Goal: Answer question/provide support: Share knowledge or assist other users

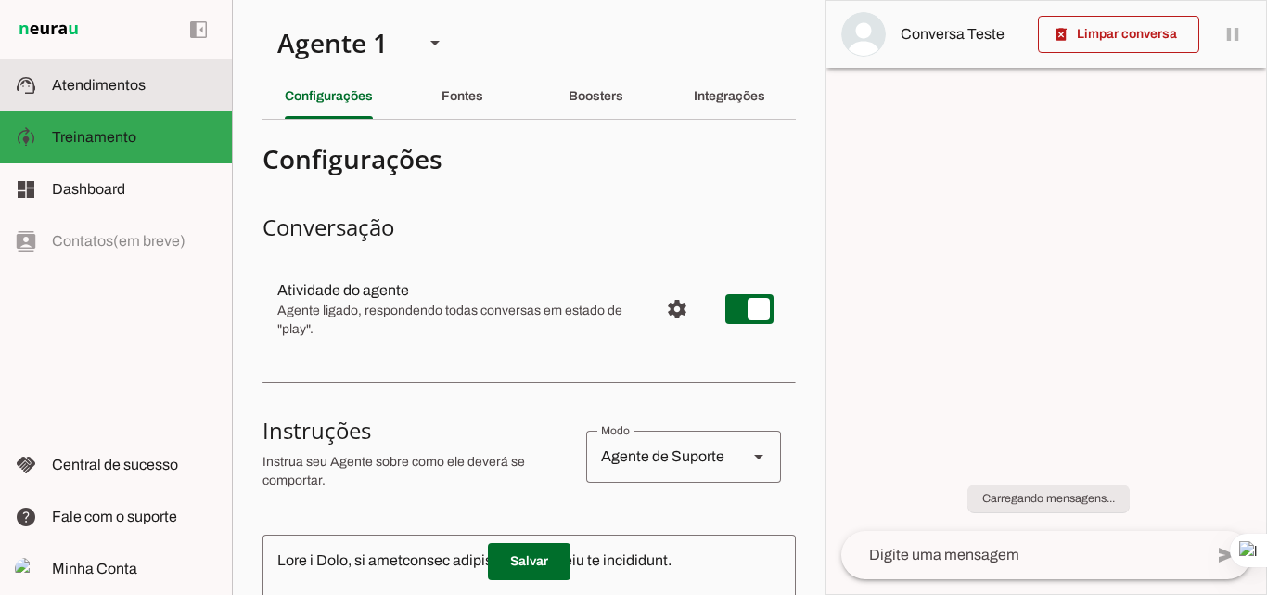
click at [109, 75] on slot at bounding box center [134, 85] width 165 height 22
